Goal: Task Accomplishment & Management: Manage account settings

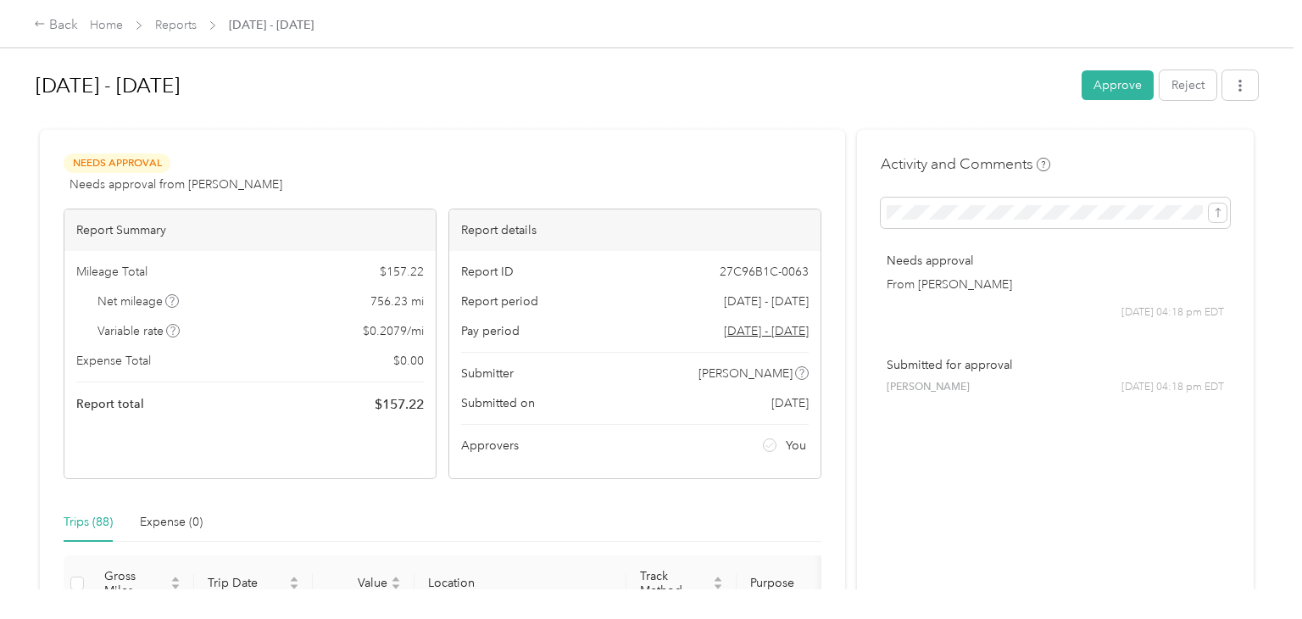
scroll to position [6185, 0]
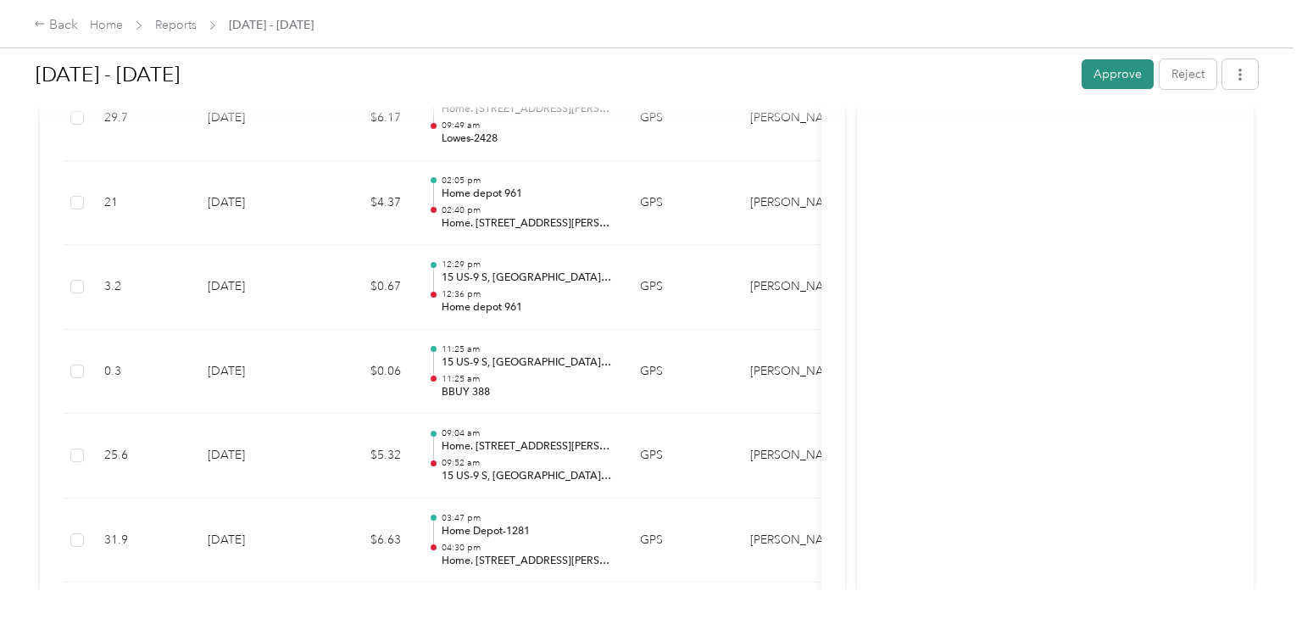
click at [1127, 70] on button "Approve" at bounding box center [1117, 74] width 72 height 30
click at [174, 25] on link "Reports" at bounding box center [176, 25] width 42 height 14
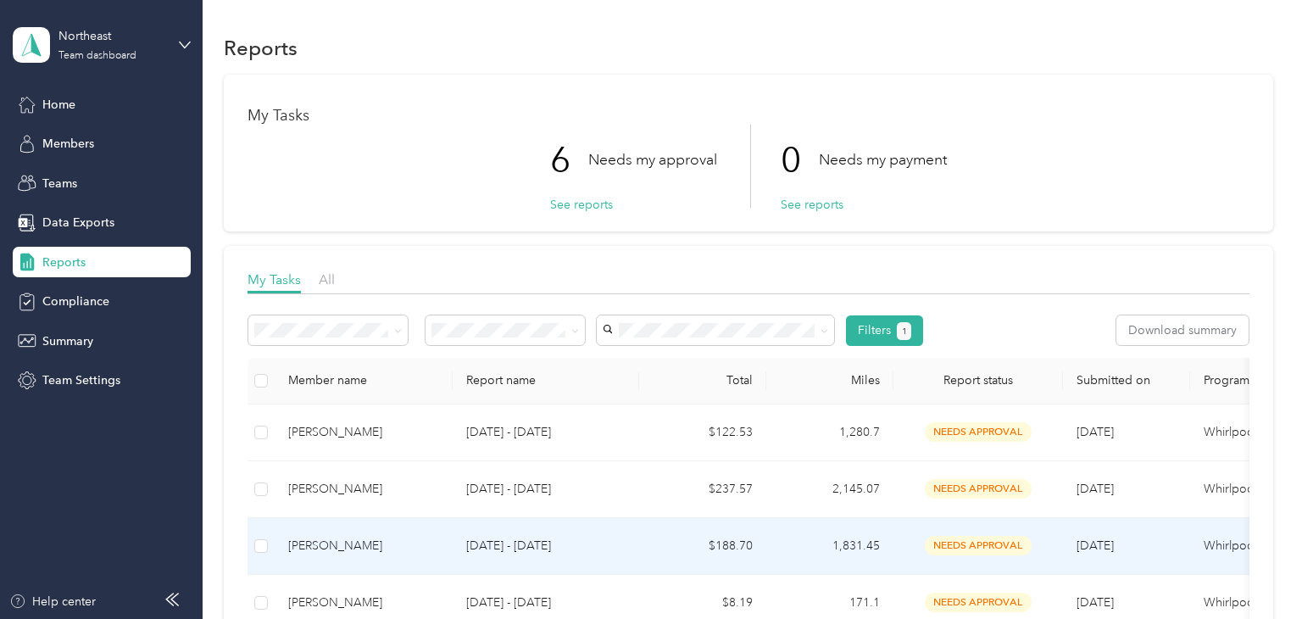
click at [598, 542] on p "[DATE] - [DATE]" at bounding box center [545, 545] width 159 height 19
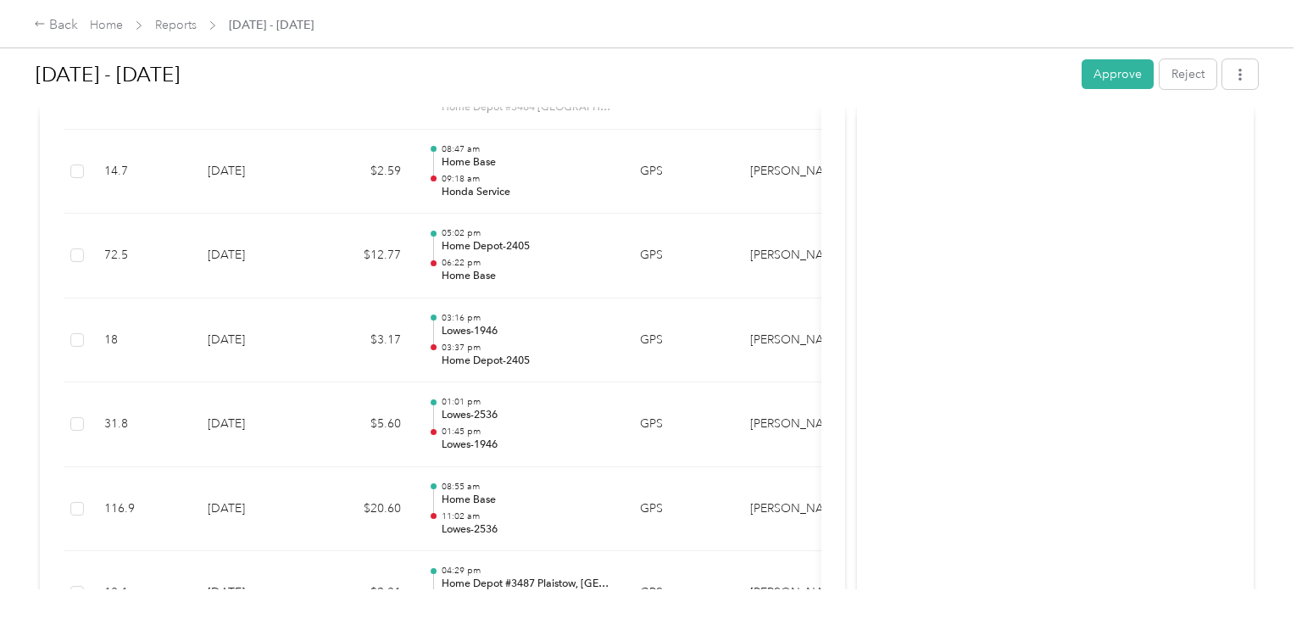
scroll to position [1966, 0]
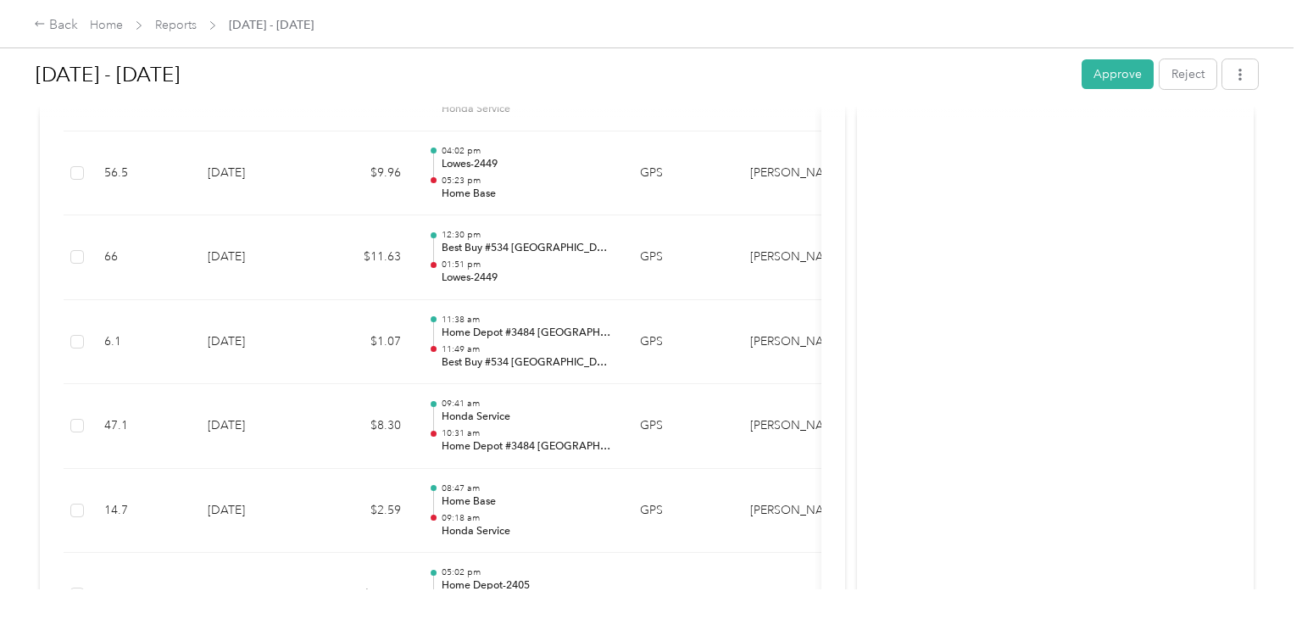
scroll to position [1627, 0]
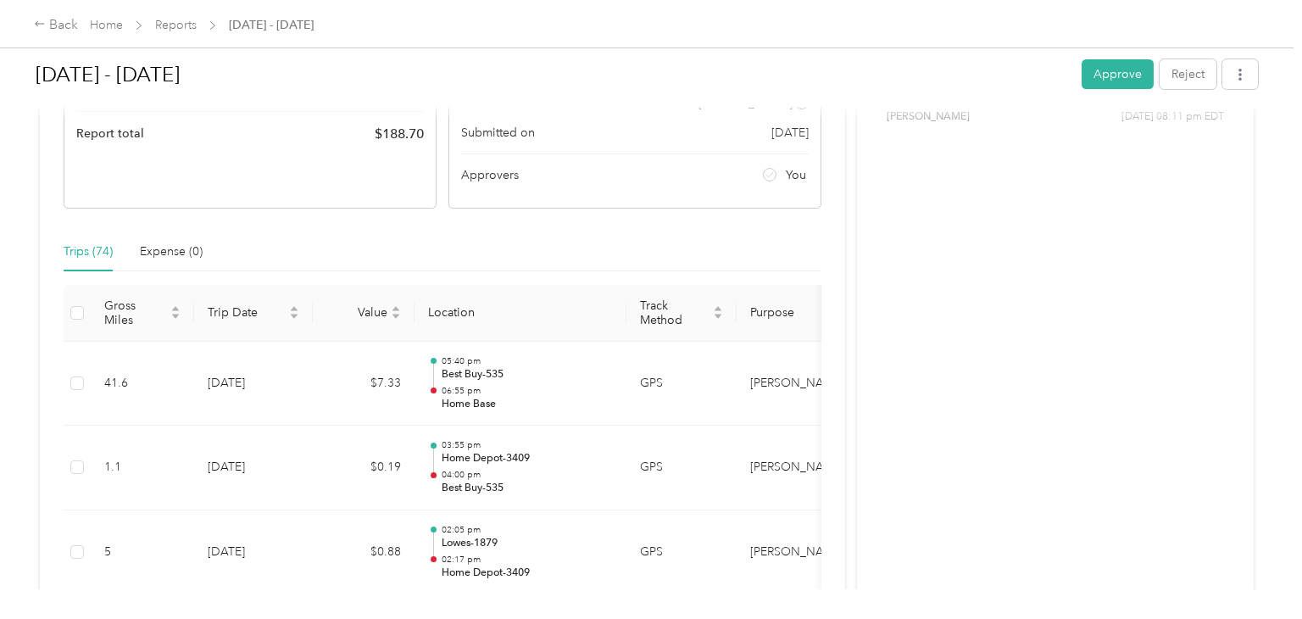
scroll to position [169, 0]
